Goal: Transaction & Acquisition: Download file/media

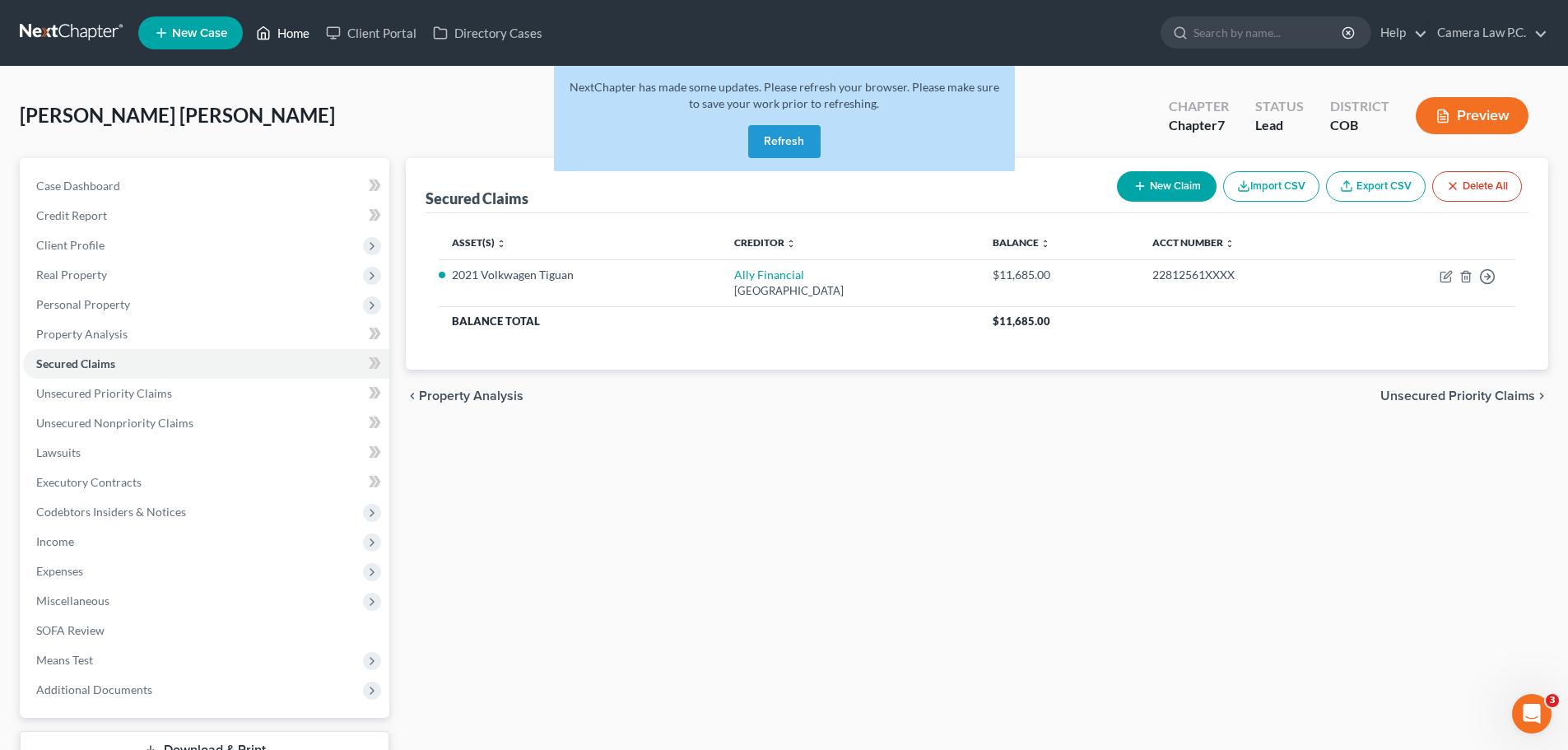
click at [292, 29] on link "Home" at bounding box center [282, 33] width 70 height 29
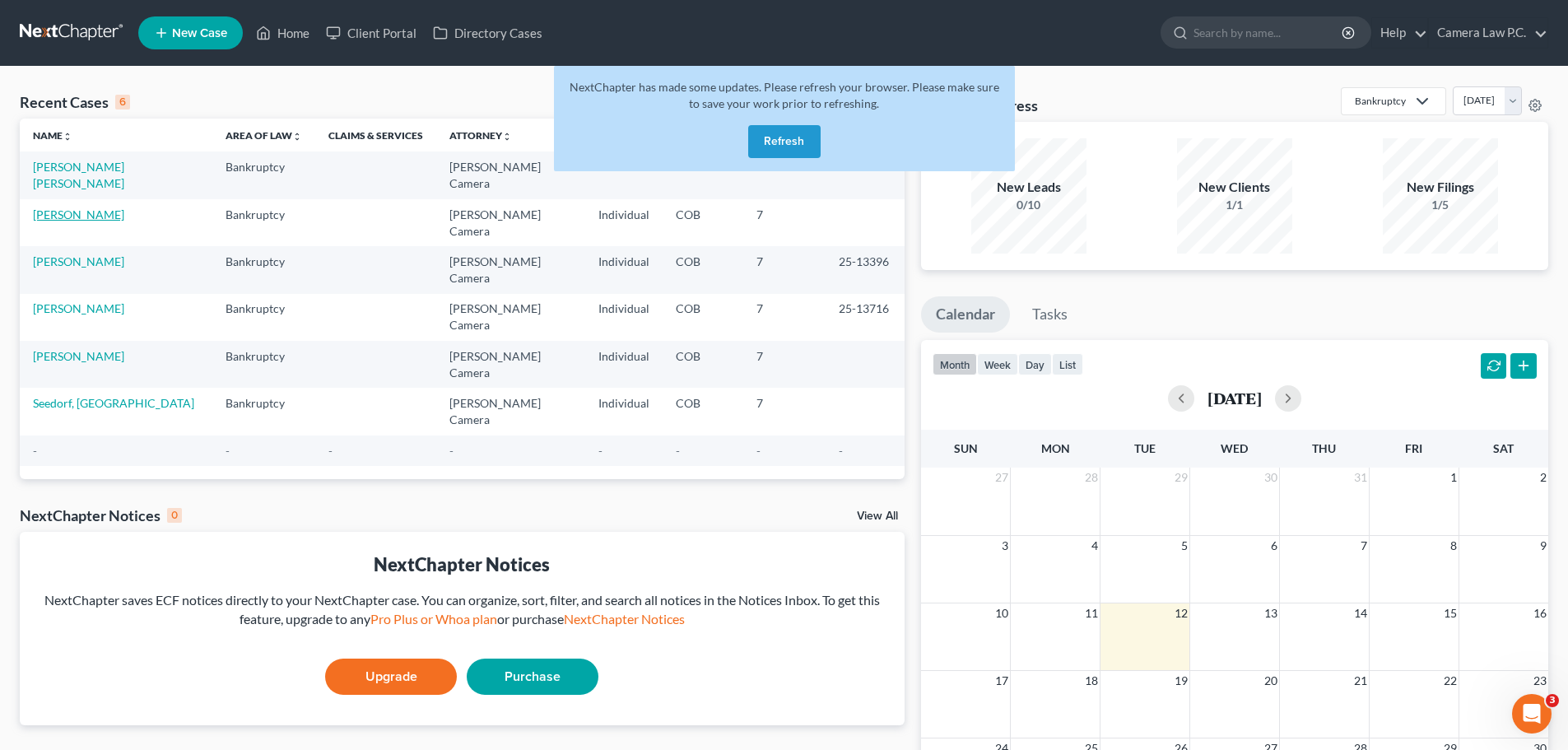
click at [68, 207] on link "[PERSON_NAME]" at bounding box center [78, 213] width 91 height 14
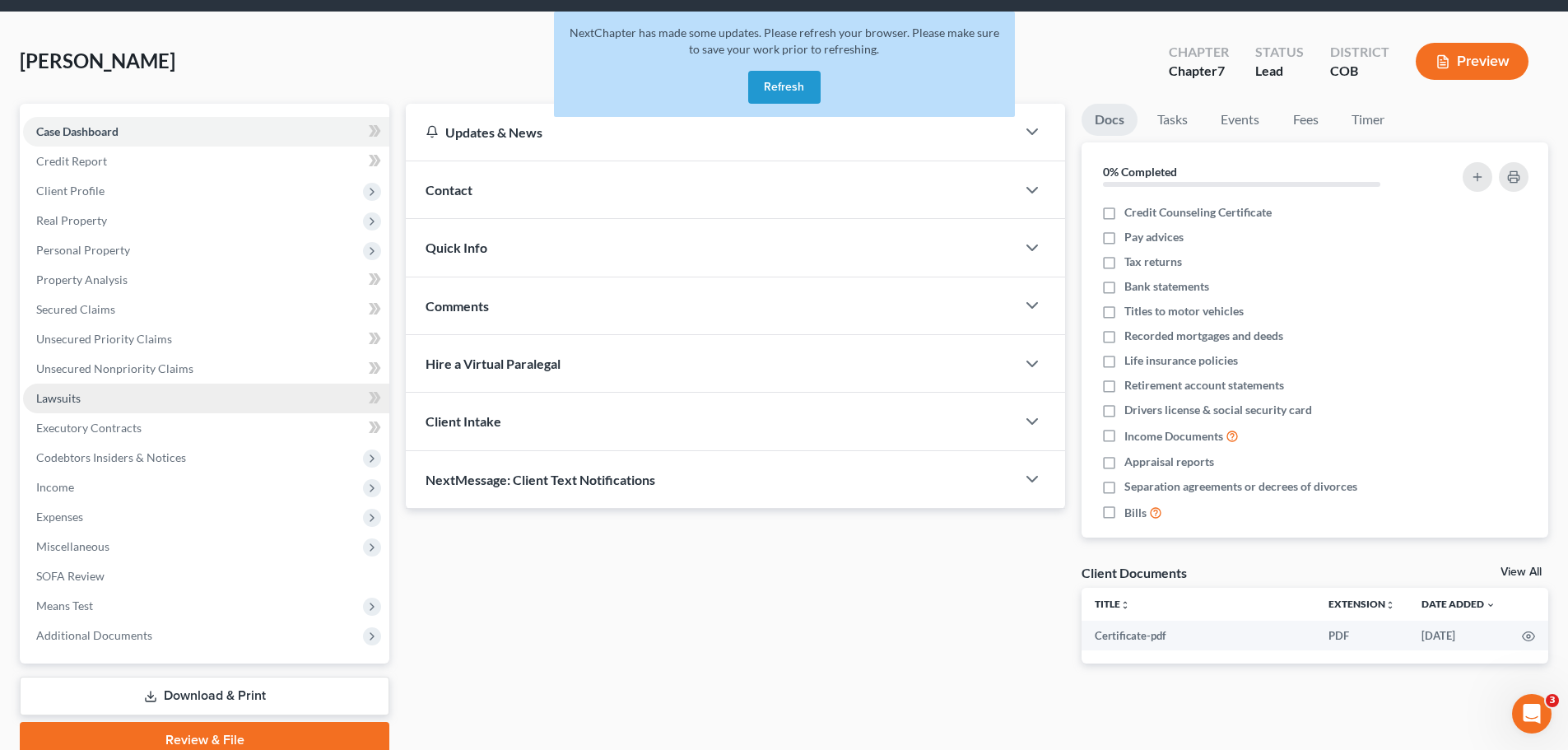
scroll to position [125, 0]
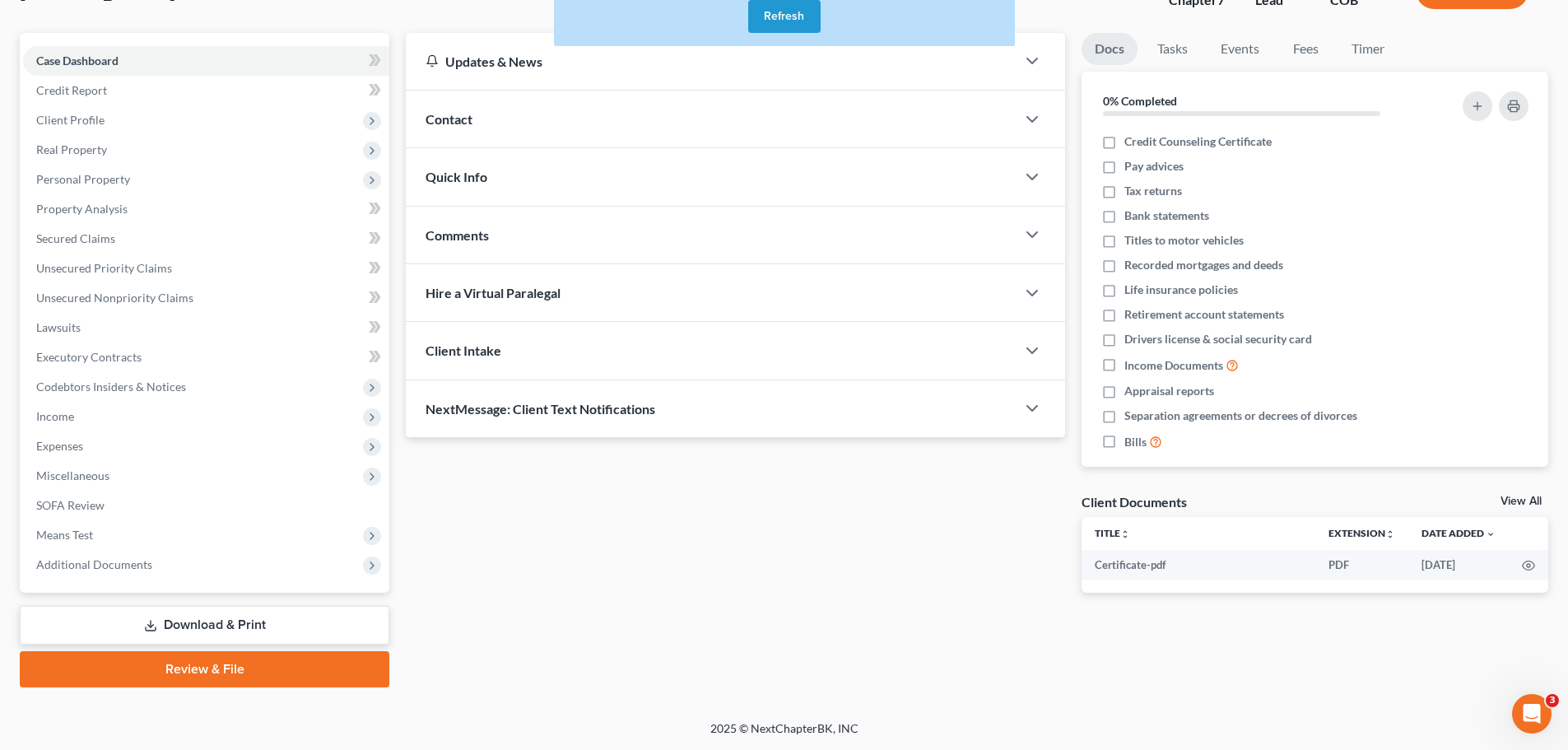
click at [189, 625] on link "Download & Print" at bounding box center [204, 626] width 370 height 39
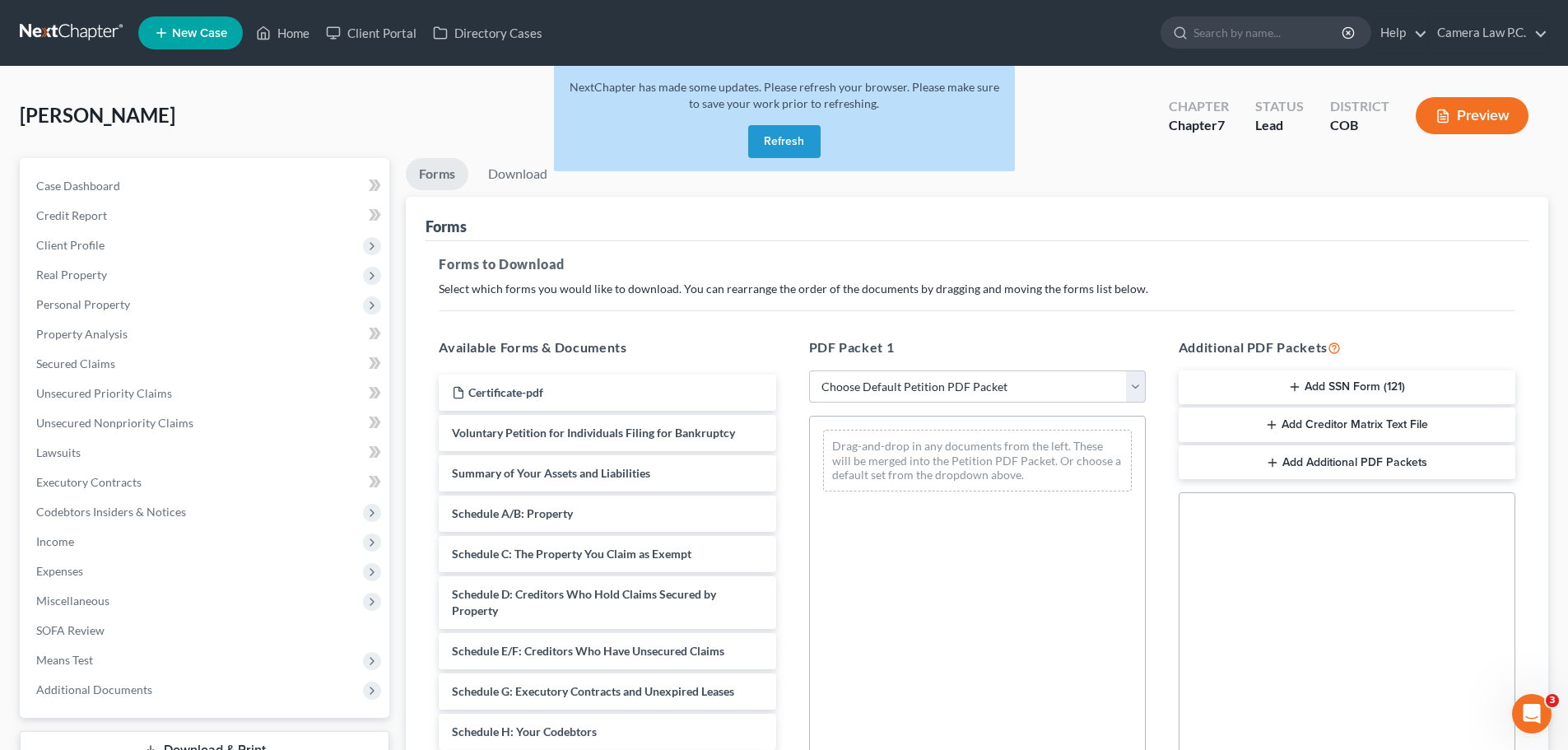
scroll to position [267, 0]
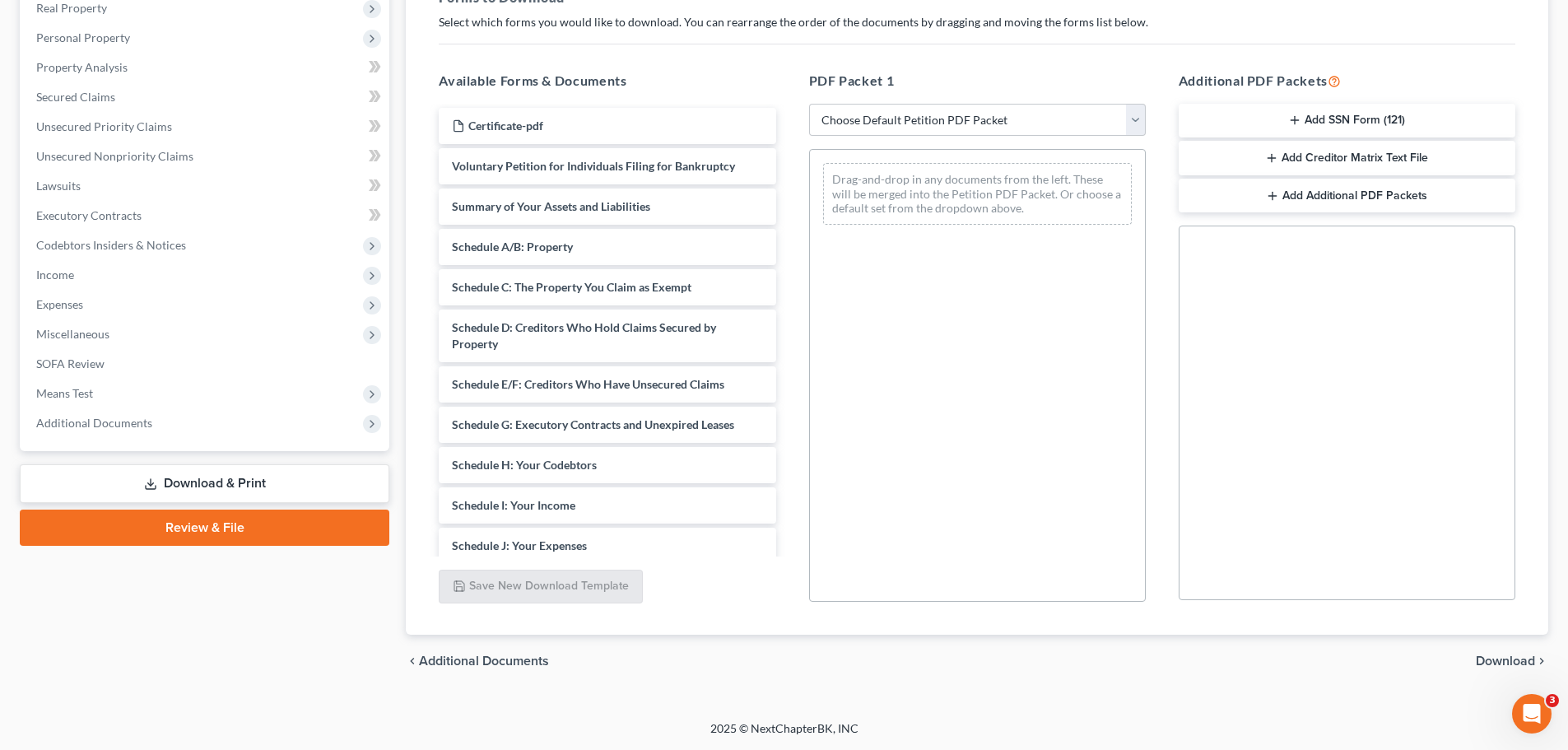
click at [1318, 165] on button "Add Creditor Matrix Text File" at bounding box center [1346, 158] width 337 height 35
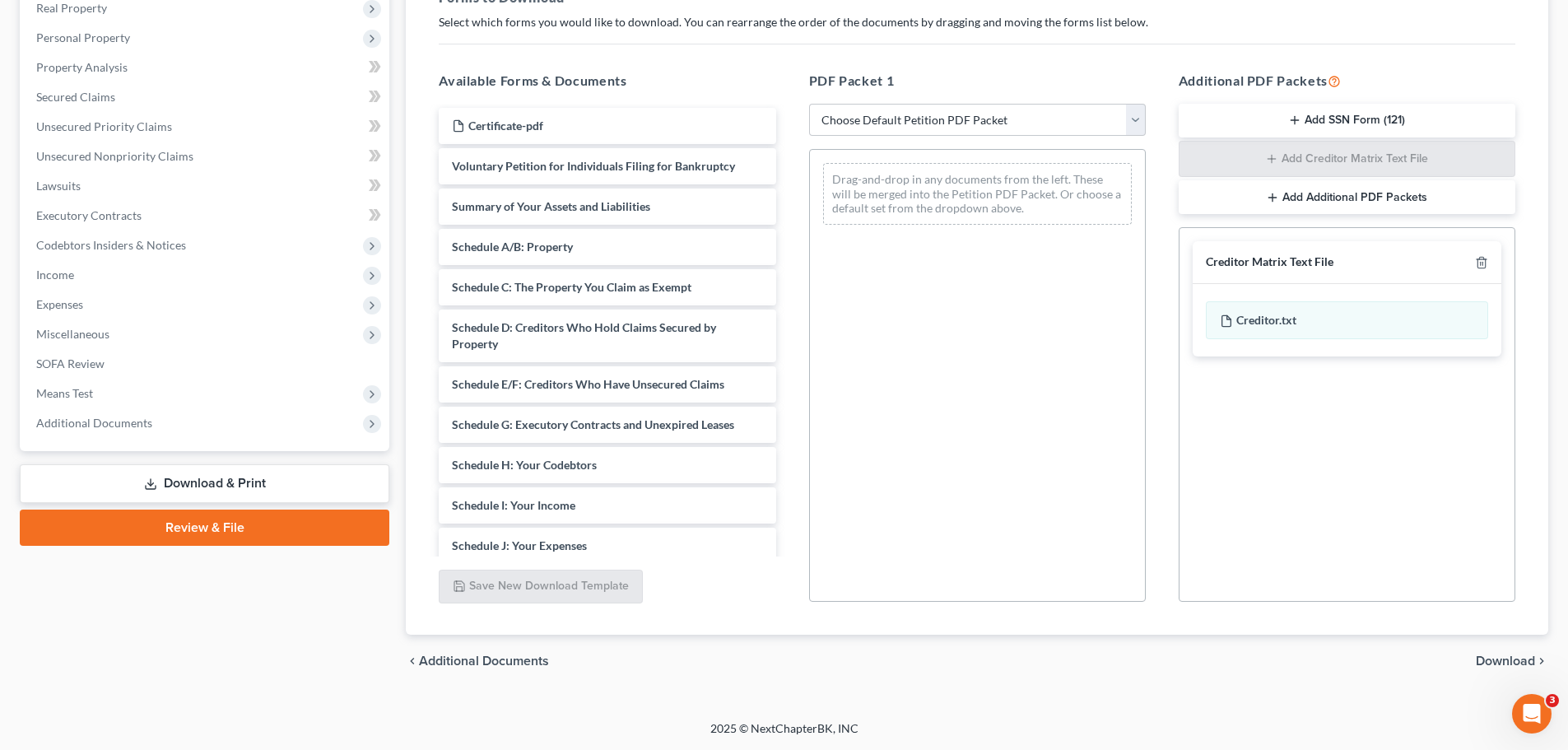
click at [1494, 668] on span "Download" at bounding box center [1505, 661] width 59 height 13
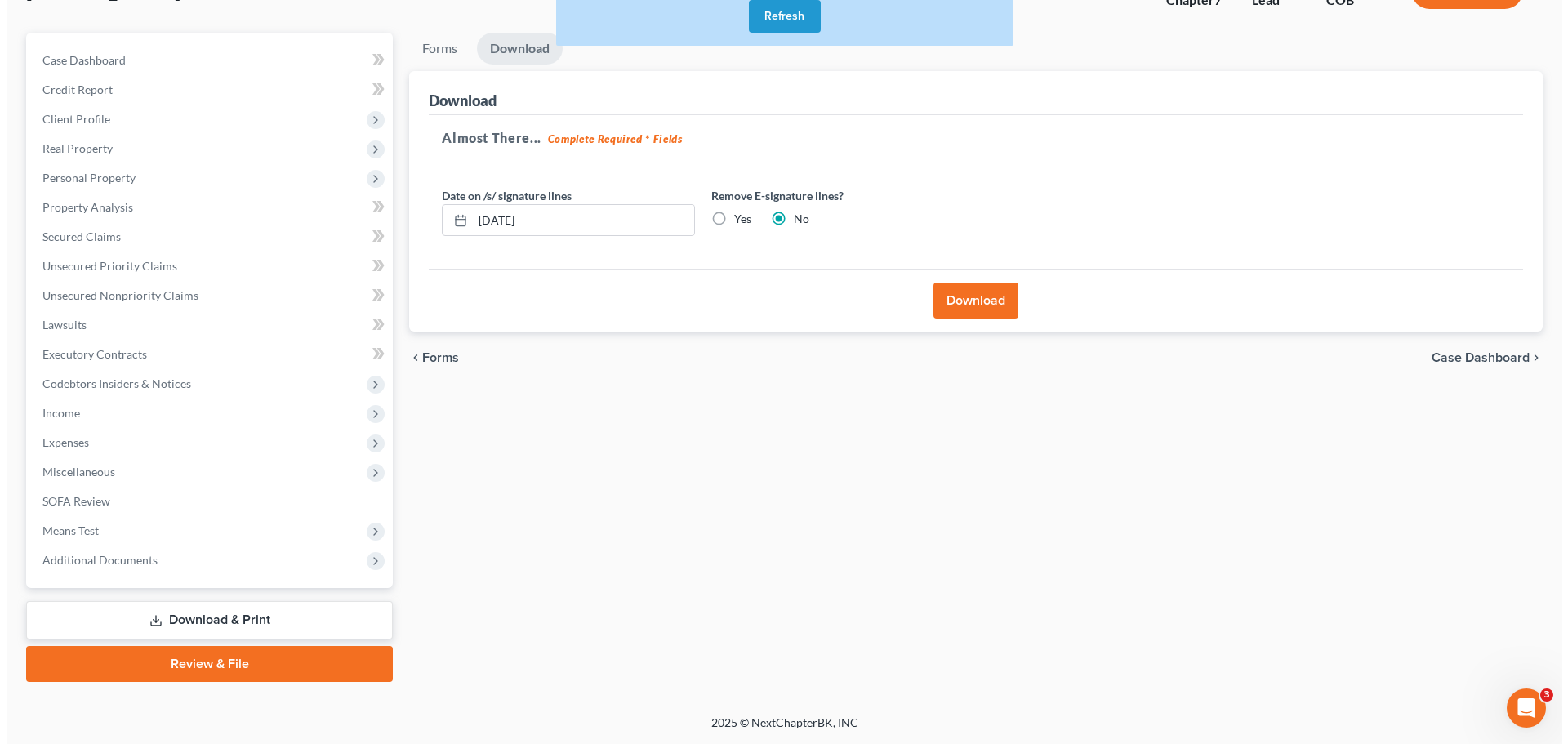
scroll to position [124, 0]
click at [949, 305] on button "Download" at bounding box center [969, 300] width 85 height 36
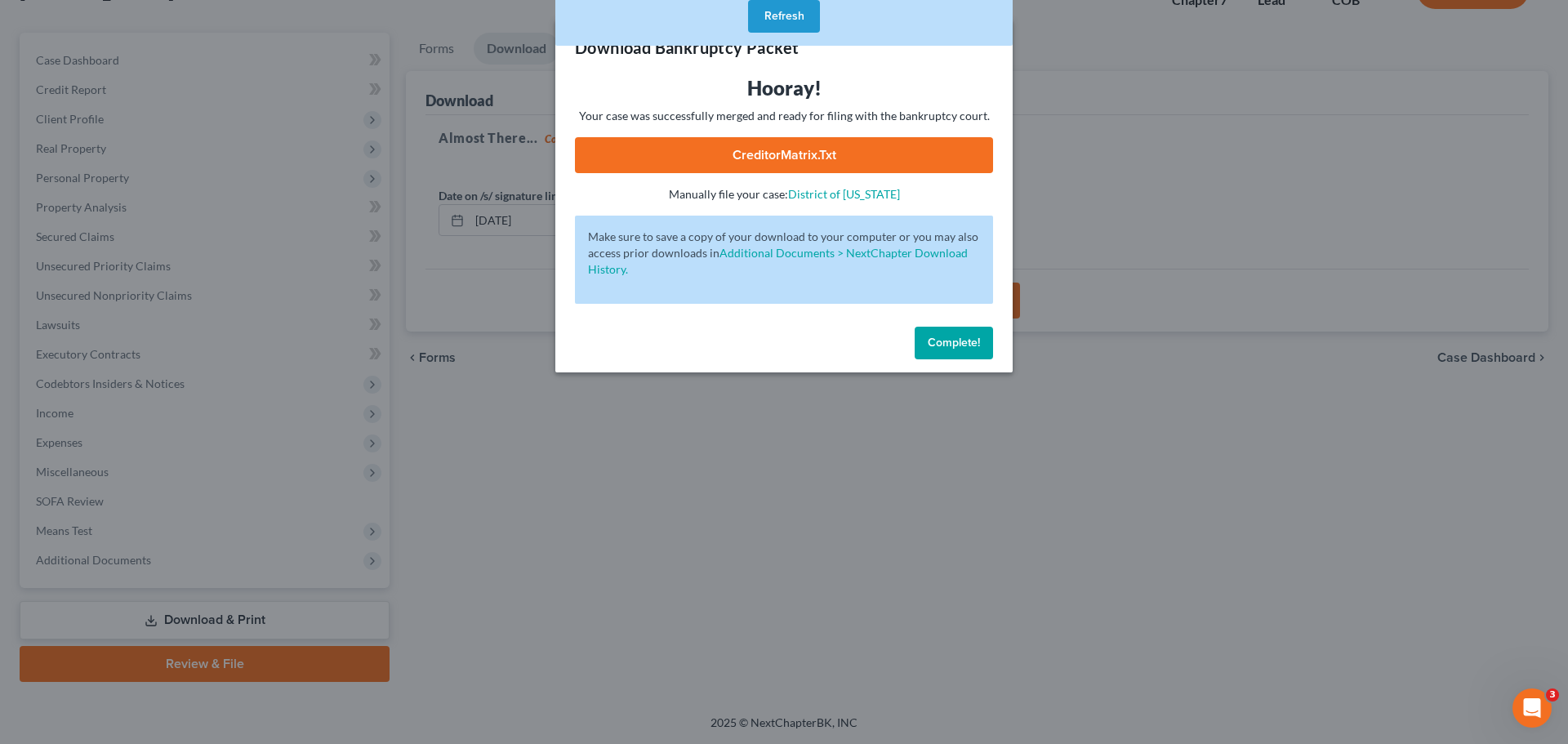
click at [793, 154] on link "CreditorMatrix.txt" at bounding box center [784, 154] width 418 height 36
